Goal: Communication & Community: Answer question/provide support

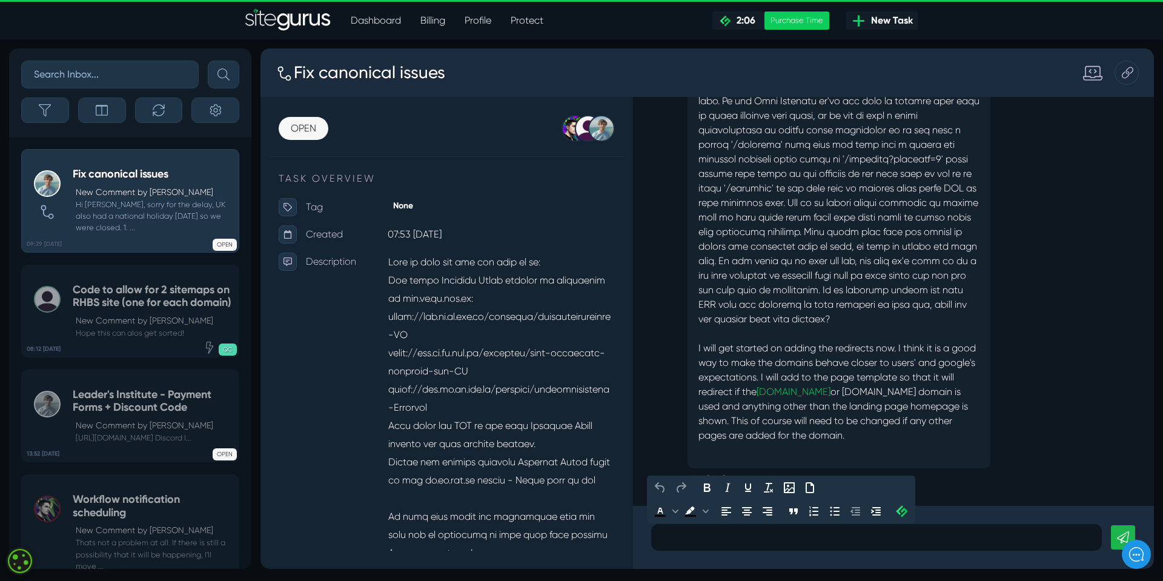
click at [678, 530] on p at bounding box center [876, 537] width 432 height 15
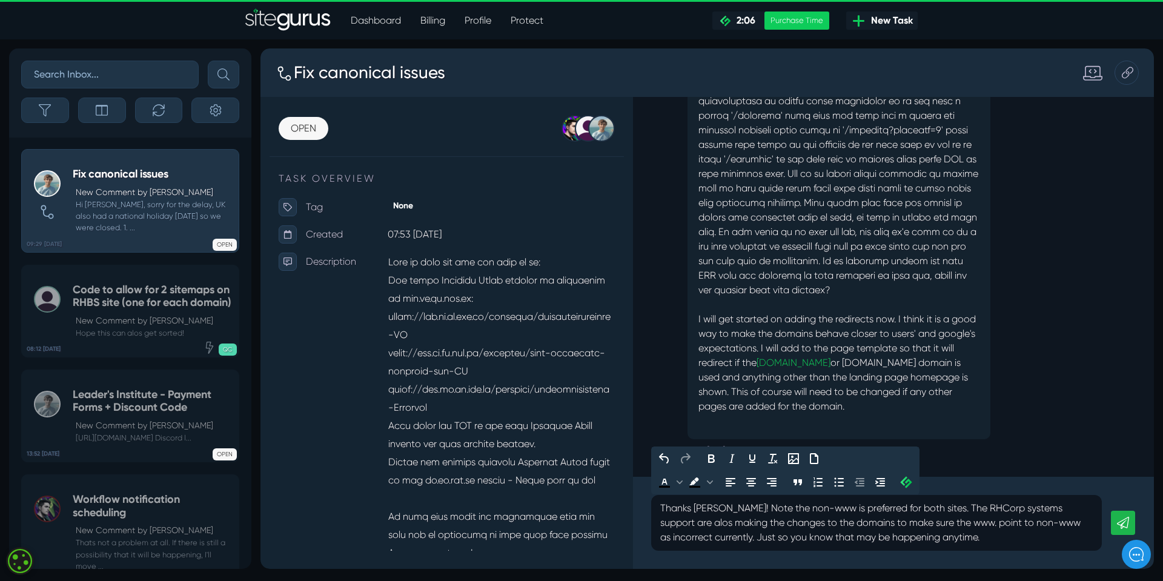
click at [1082, 512] on p "Thanks [PERSON_NAME]! Note the non-www is preferred for both sites. The RHCorp …" at bounding box center [876, 523] width 432 height 44
click at [723, 510] on p "Thanks [PERSON_NAME]! Note the non-www is preferred for both sites. The RHCorp …" at bounding box center [876, 523] width 432 height 44
click at [993, 539] on p "Thanks [PERSON_NAME]! Please ote the non-www is preferred for both sites. The R…" at bounding box center [876, 523] width 432 height 44
click at [715, 506] on p "Thanks [PERSON_NAME]! Please ote the non-www is preferred for both sites. The R…" at bounding box center [876, 523] width 432 height 44
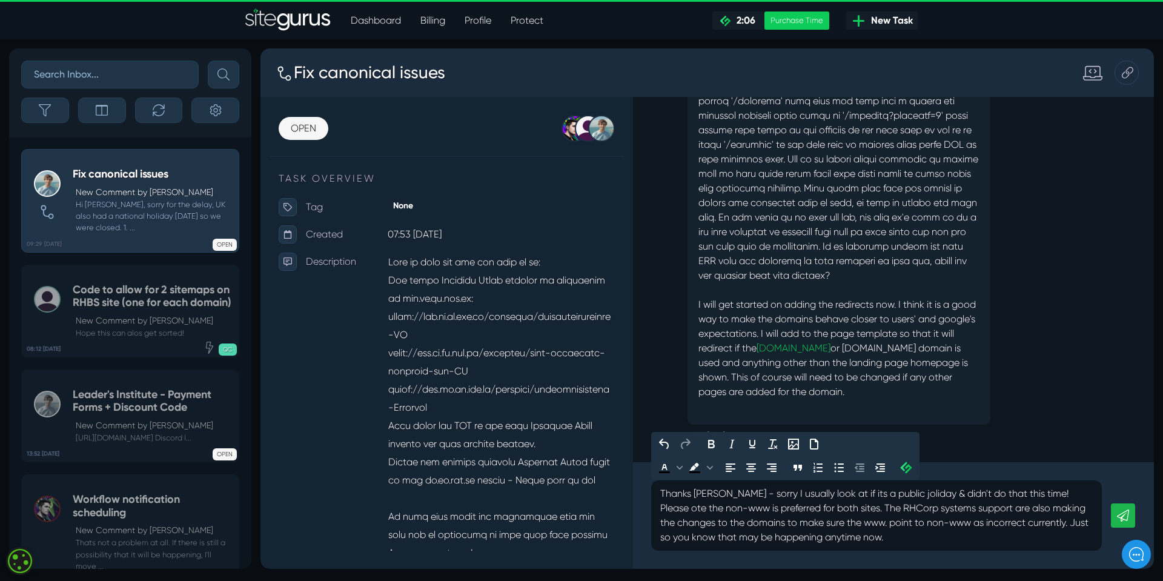
click at [1028, 495] on p "Thanks [PERSON_NAME] - sorry I usually look at if its a public joliday & didn't…" at bounding box center [876, 515] width 432 height 58
click at [692, 510] on p "Thanks [PERSON_NAME] - sorry I usually look at if its a public joliday & didn't…" at bounding box center [876, 515] width 432 height 58
click at [878, 510] on p "Thanks [PERSON_NAME] - sorry I usually look at if its a public joliday & didn't…" at bounding box center [876, 515] width 432 height 58
click at [969, 537] on p "Thanks [PERSON_NAME] - sorry I usually look at if its a public joliday & didn't…" at bounding box center [876, 515] width 432 height 58
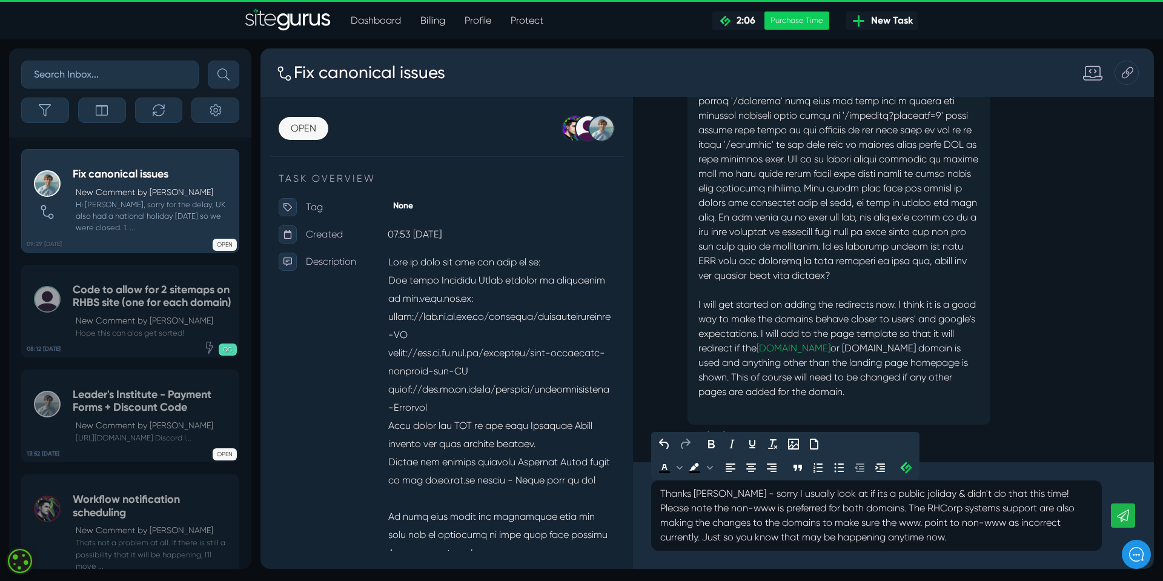
click at [1127, 515] on icon at bounding box center [1123, 515] width 12 height 12
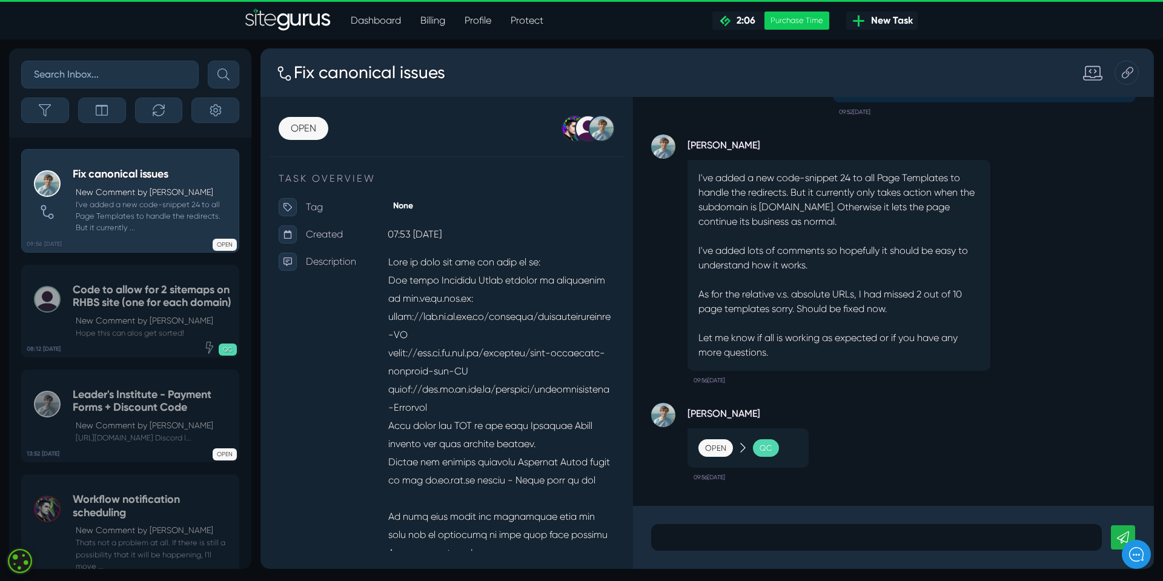
scroll to position [-45, 0]
